Goal: Transaction & Acquisition: Book appointment/travel/reservation

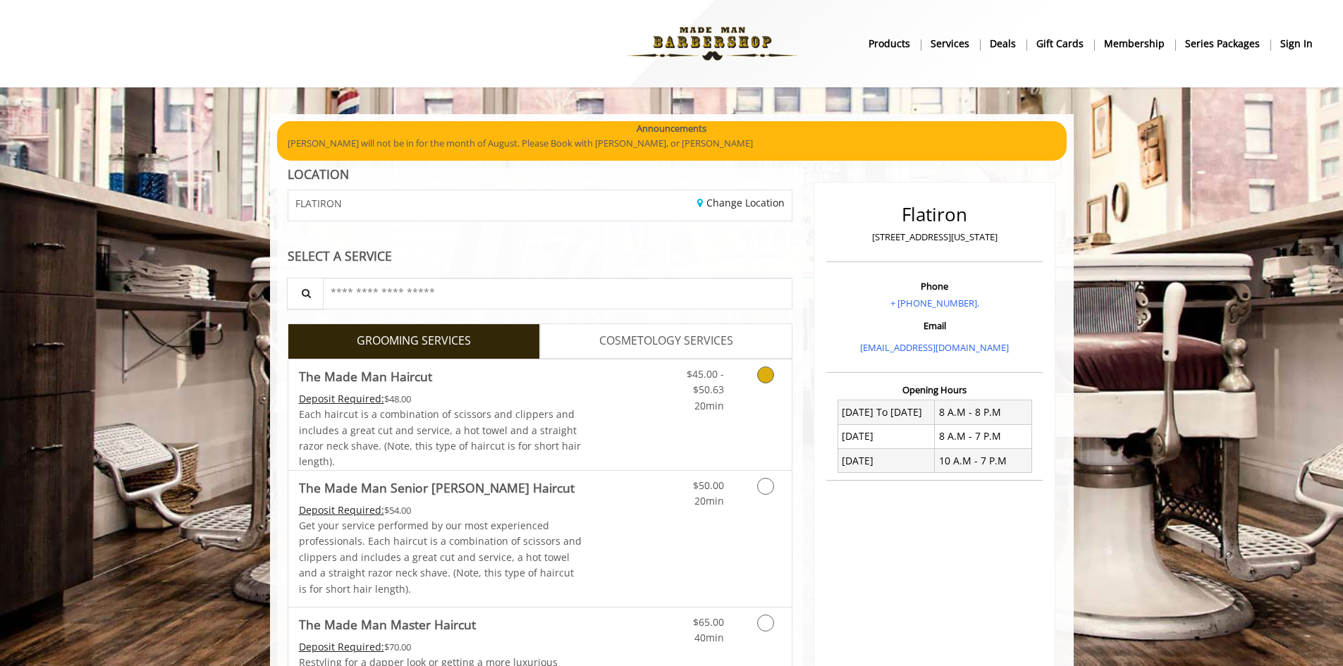
click at [719, 382] on link "$45.00 - $50.63 20min" at bounding box center [695, 387] width 59 height 54
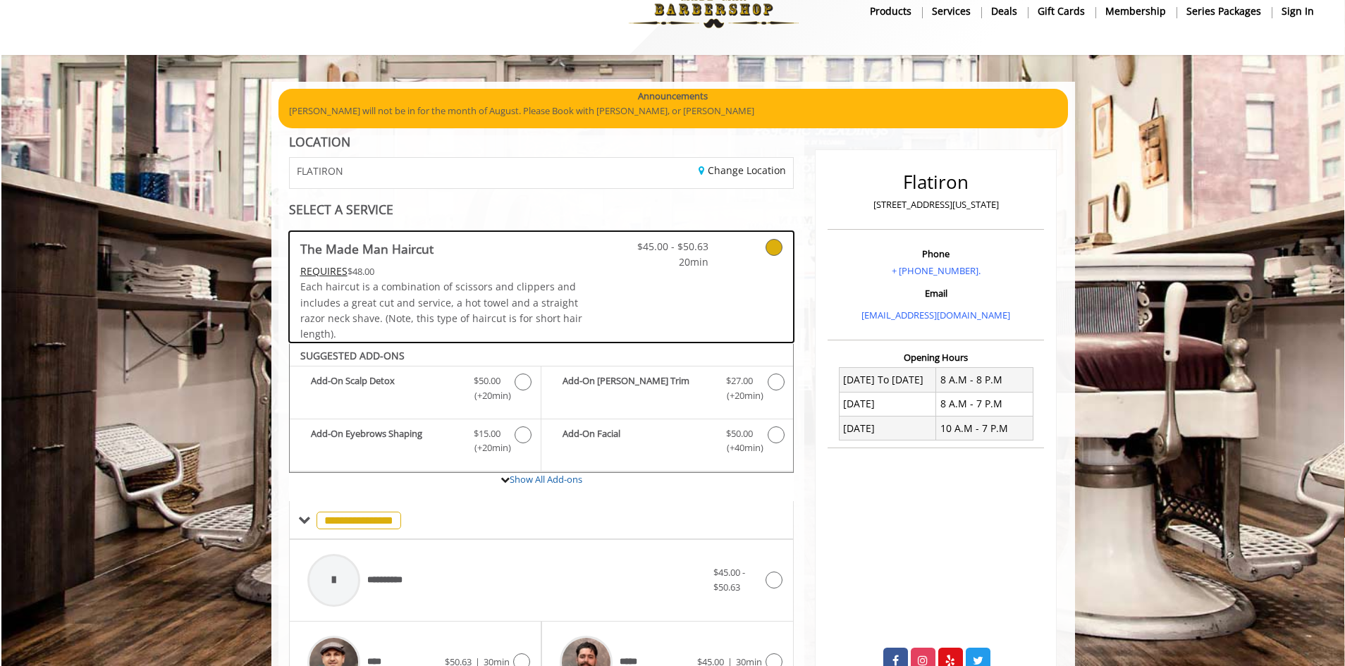
scroll to position [375, 0]
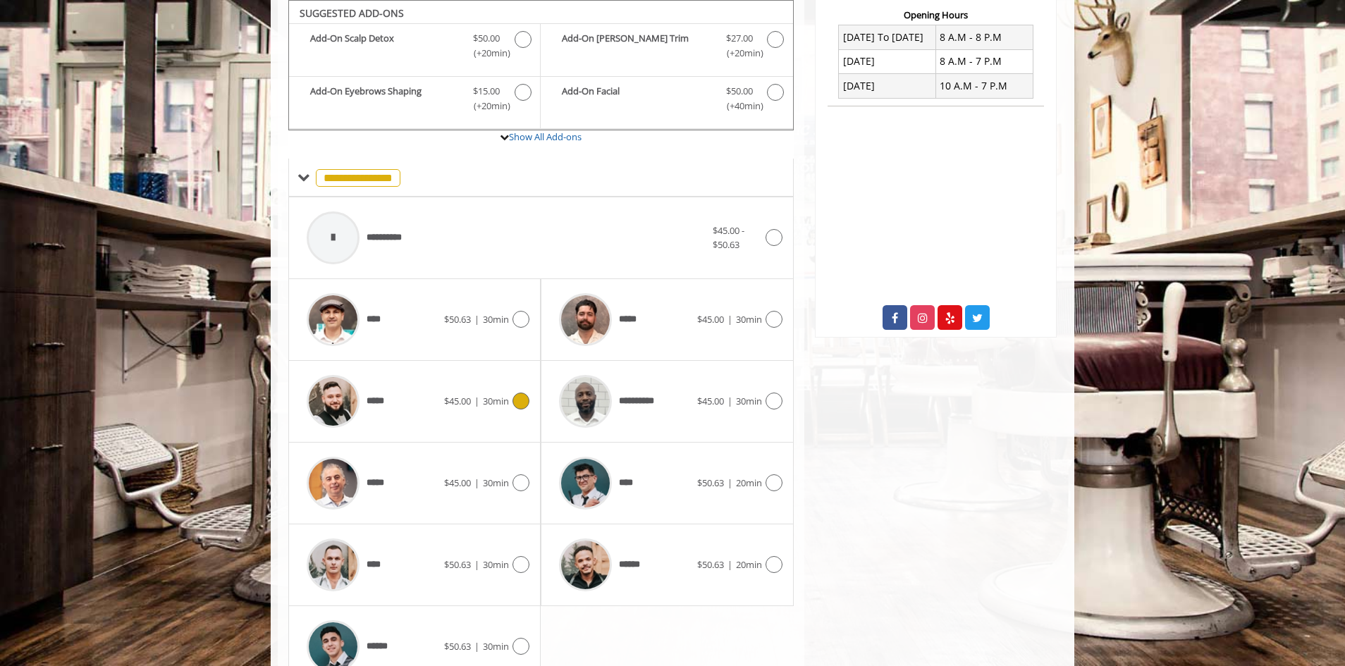
click at [437, 404] on div "*****" at bounding box center [372, 401] width 145 height 67
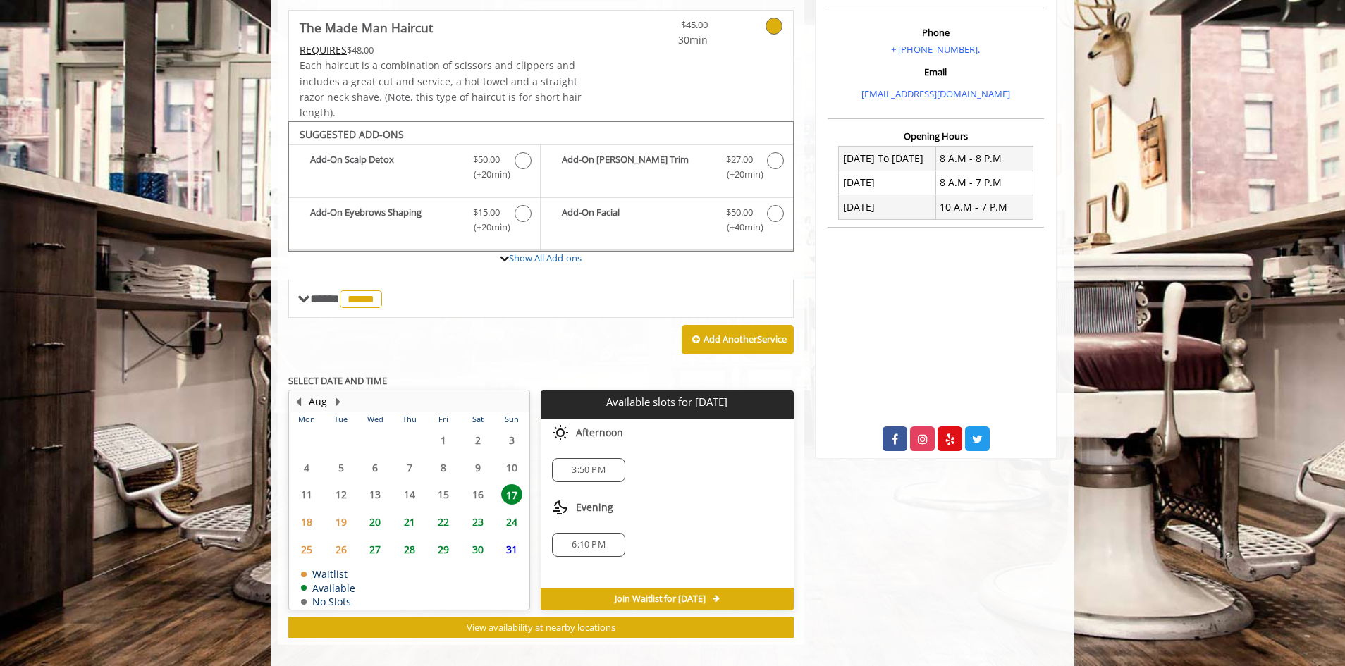
scroll to position [268, 0]
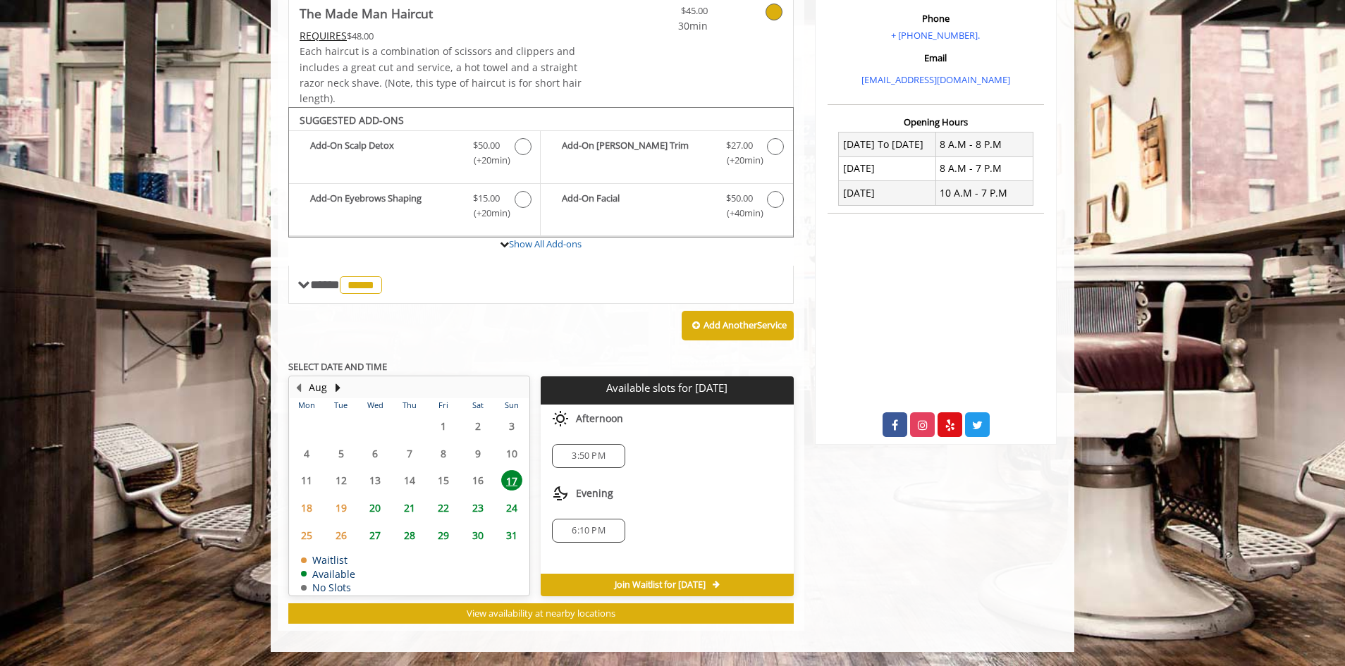
click at [613, 460] on span "3:50 PM" at bounding box center [588, 456] width 60 height 11
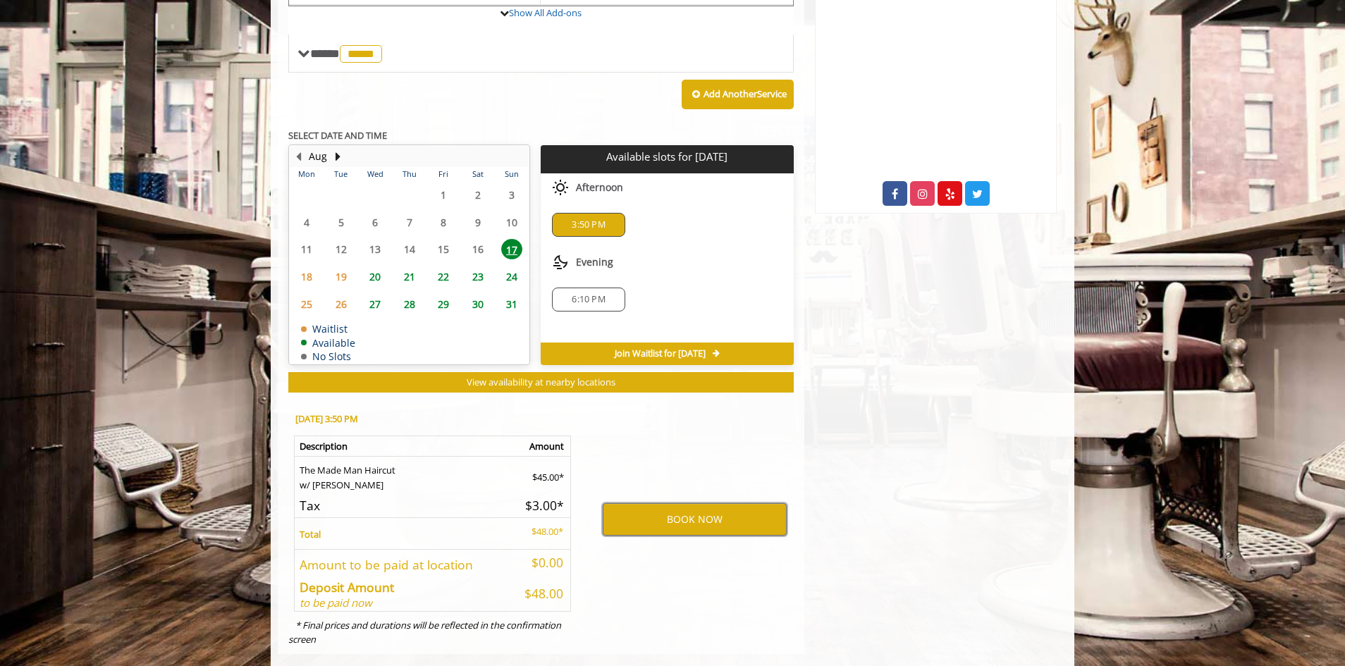
scroll to position [522, 0]
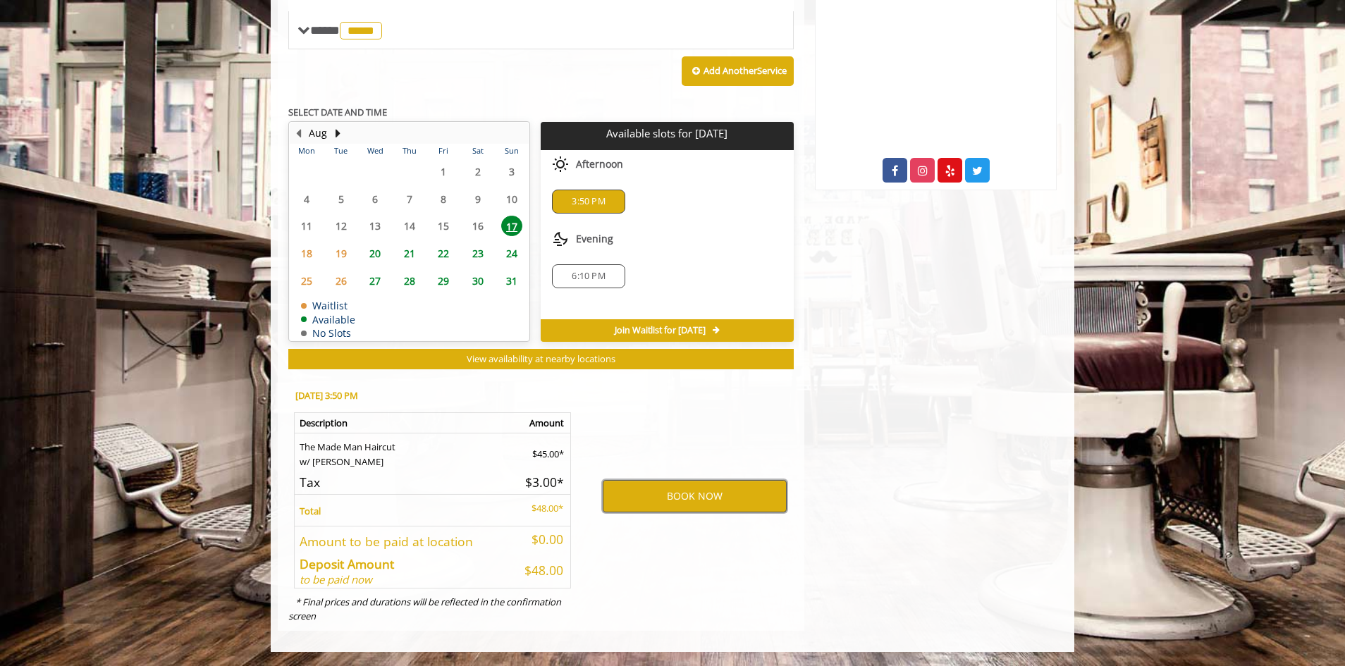
click at [698, 512] on button "BOOK NOW" at bounding box center [695, 496] width 184 height 32
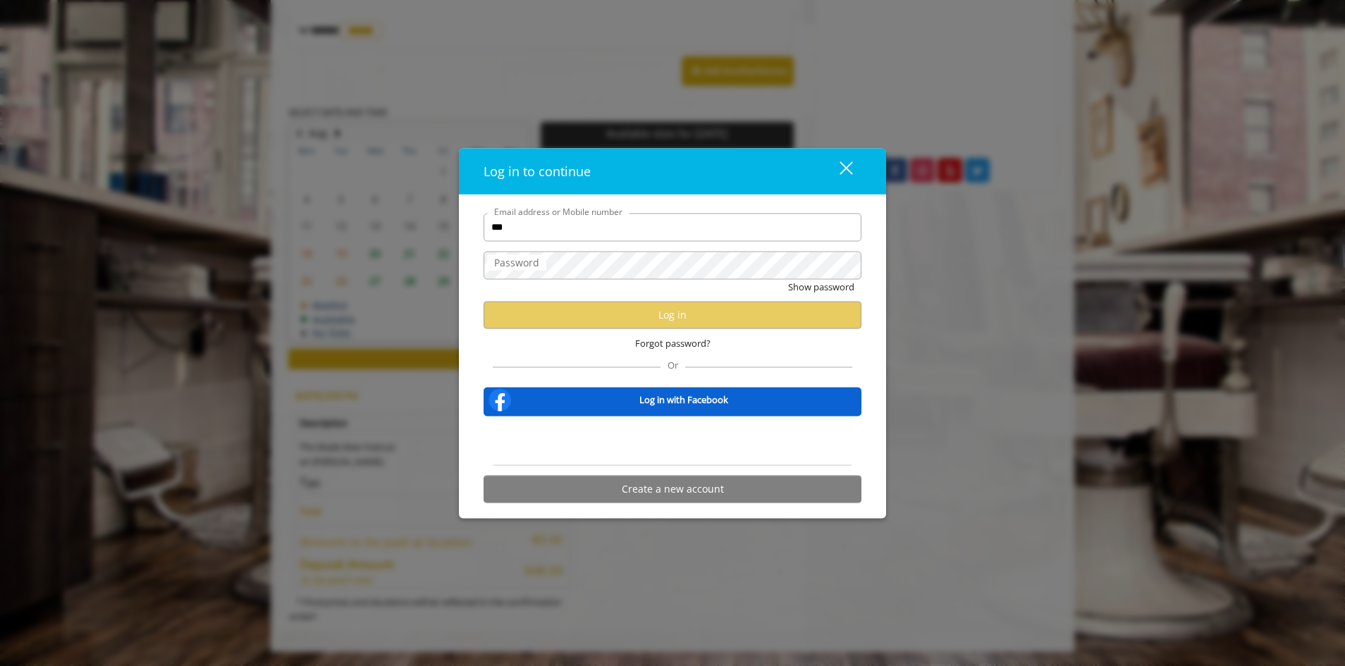
type input "**********"
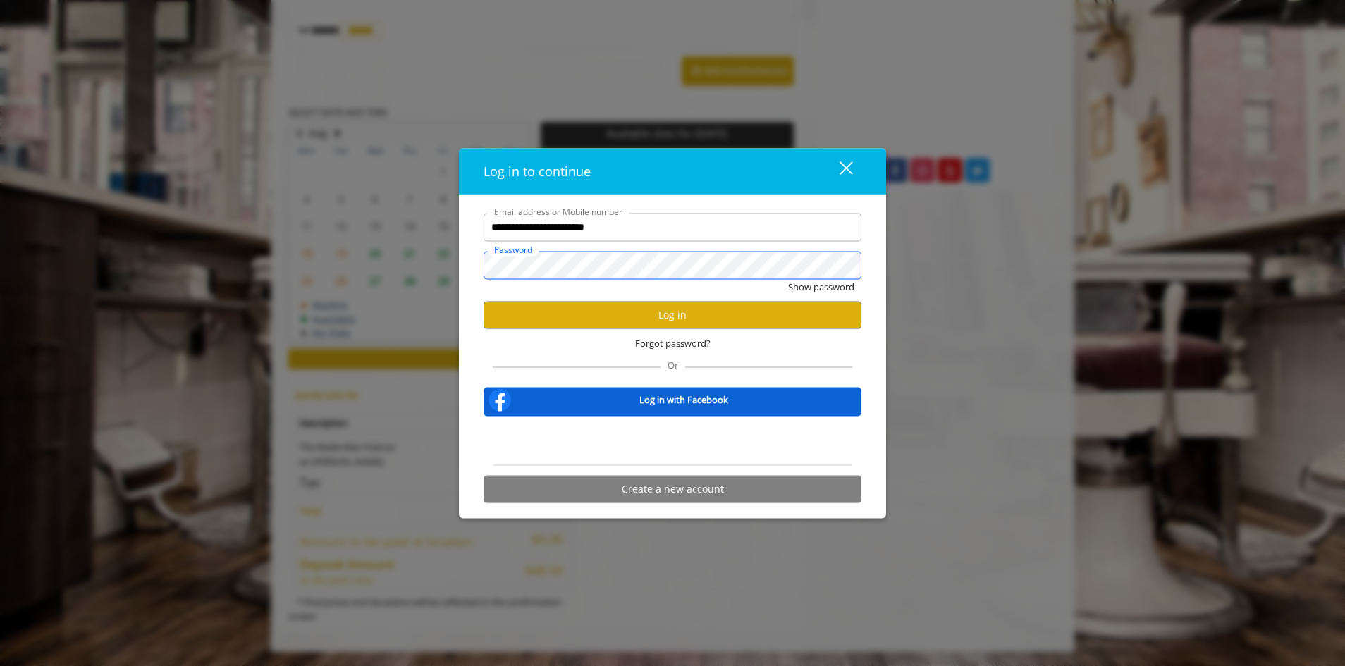
click at [788, 279] on button "Show password" at bounding box center [821, 286] width 66 height 15
click at [792, 279] on button "Hide password" at bounding box center [823, 286] width 63 height 15
click at [607, 321] on button "Log in" at bounding box center [673, 314] width 378 height 27
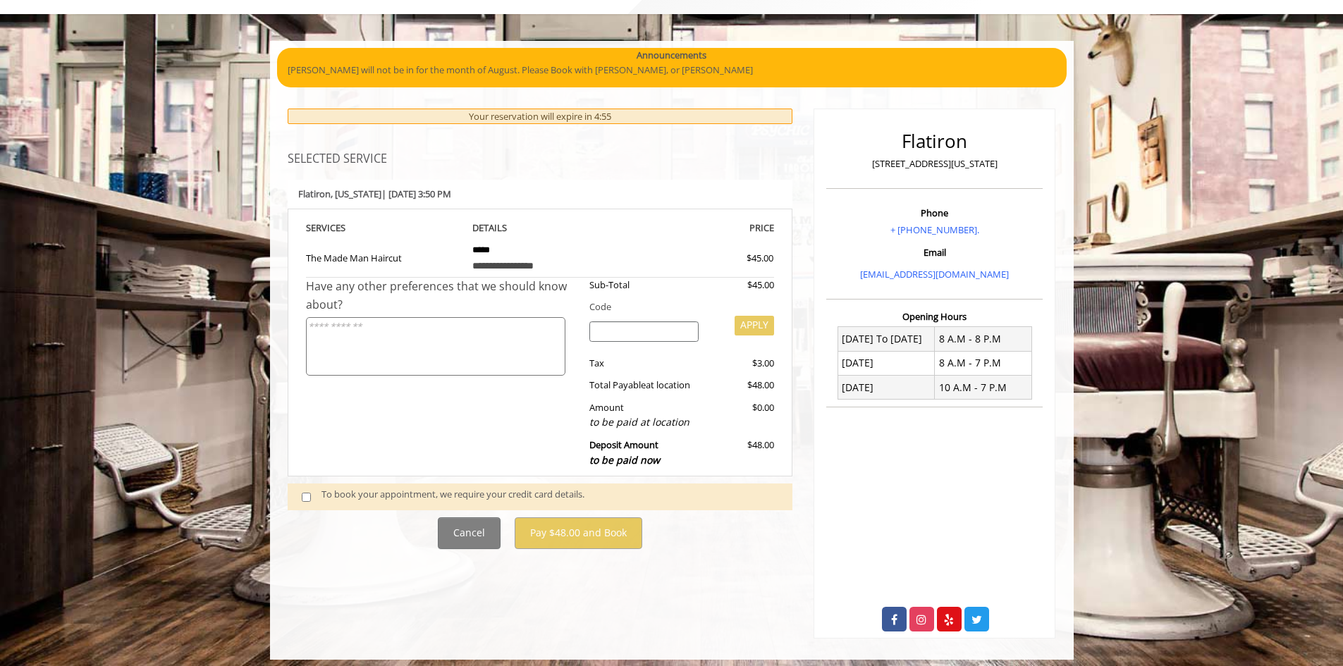
scroll to position [81, 0]
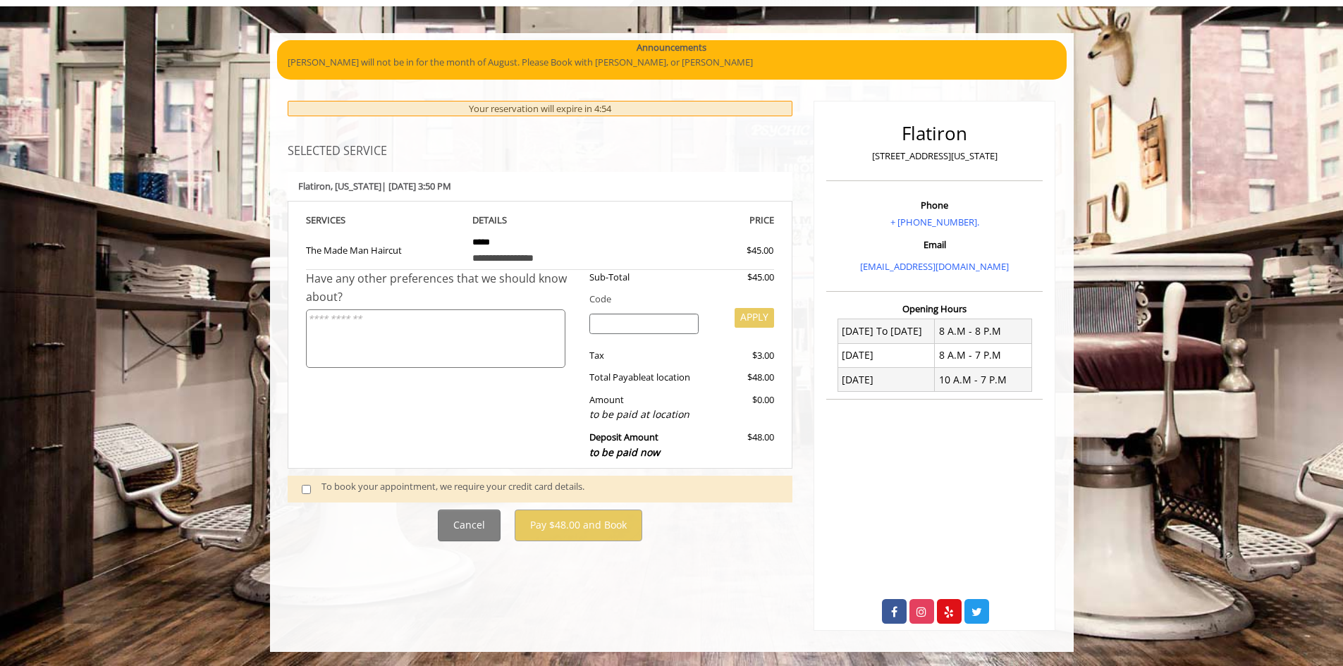
click at [313, 494] on span at bounding box center [312, 488] width 42 height 19
click at [297, 481] on span at bounding box center [312, 488] width 42 height 19
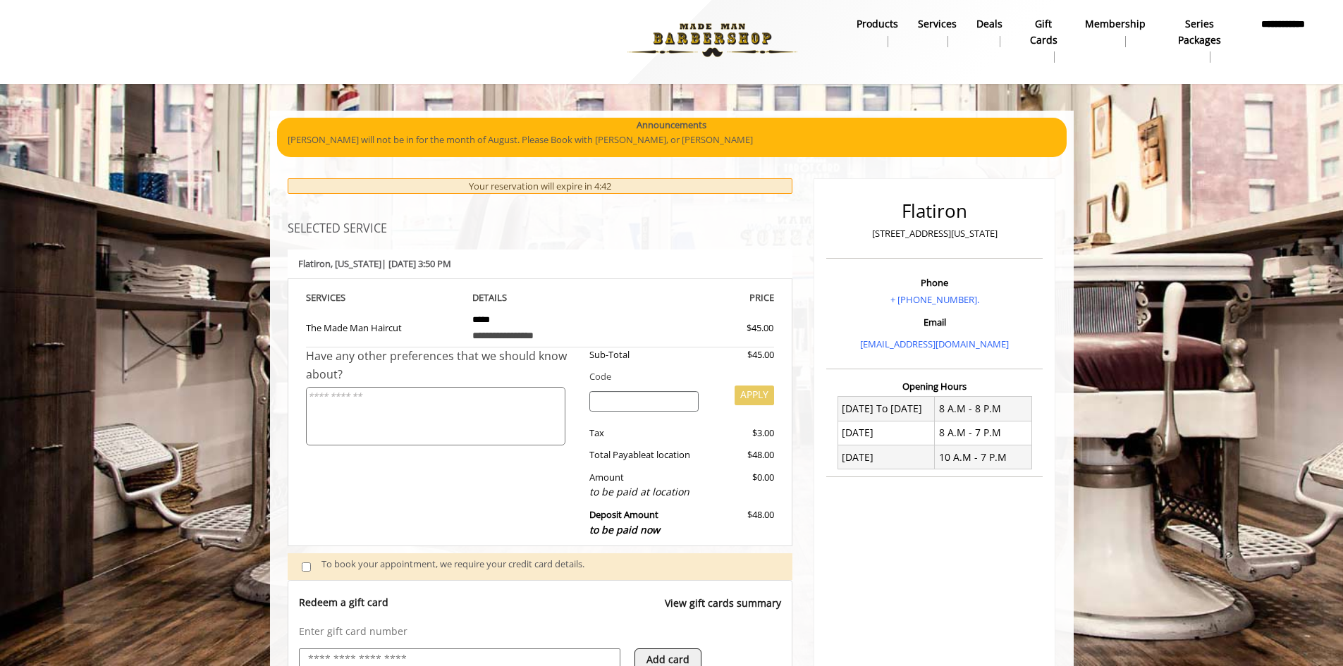
scroll to position [0, 0]
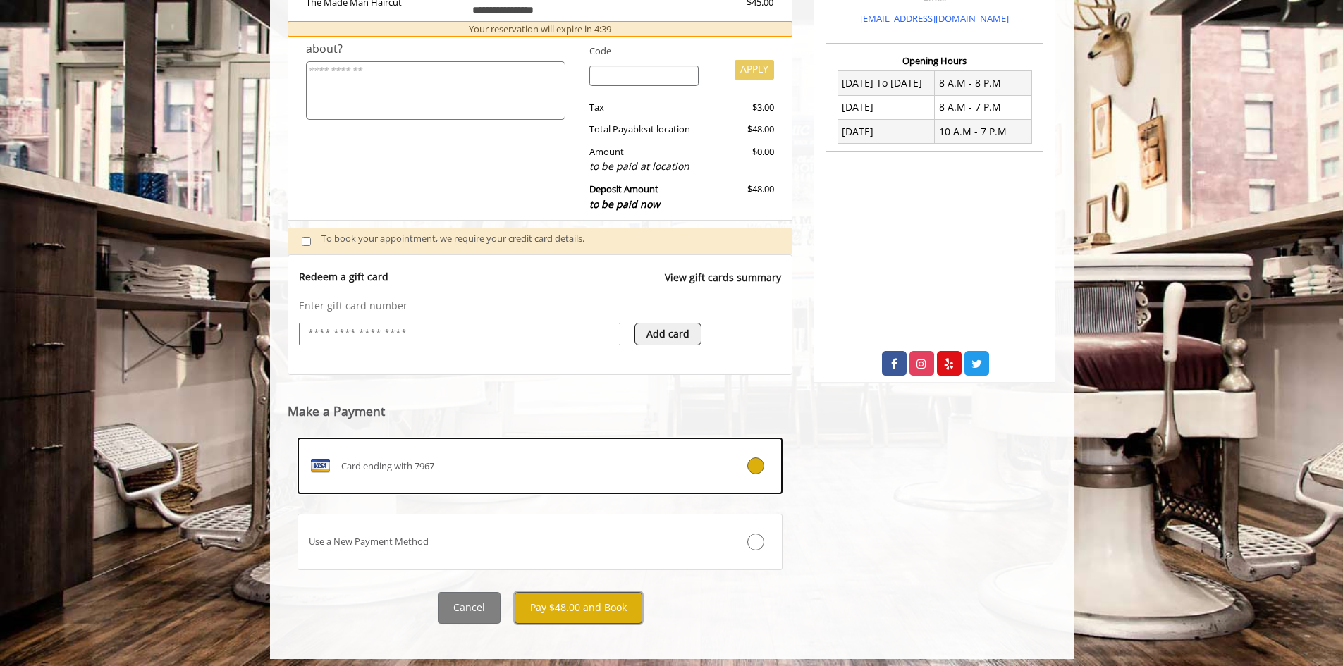
click at [587, 608] on button "Pay $48.00 and Book" at bounding box center [579, 608] width 128 height 32
